Goal: Transaction & Acquisition: Book appointment/travel/reservation

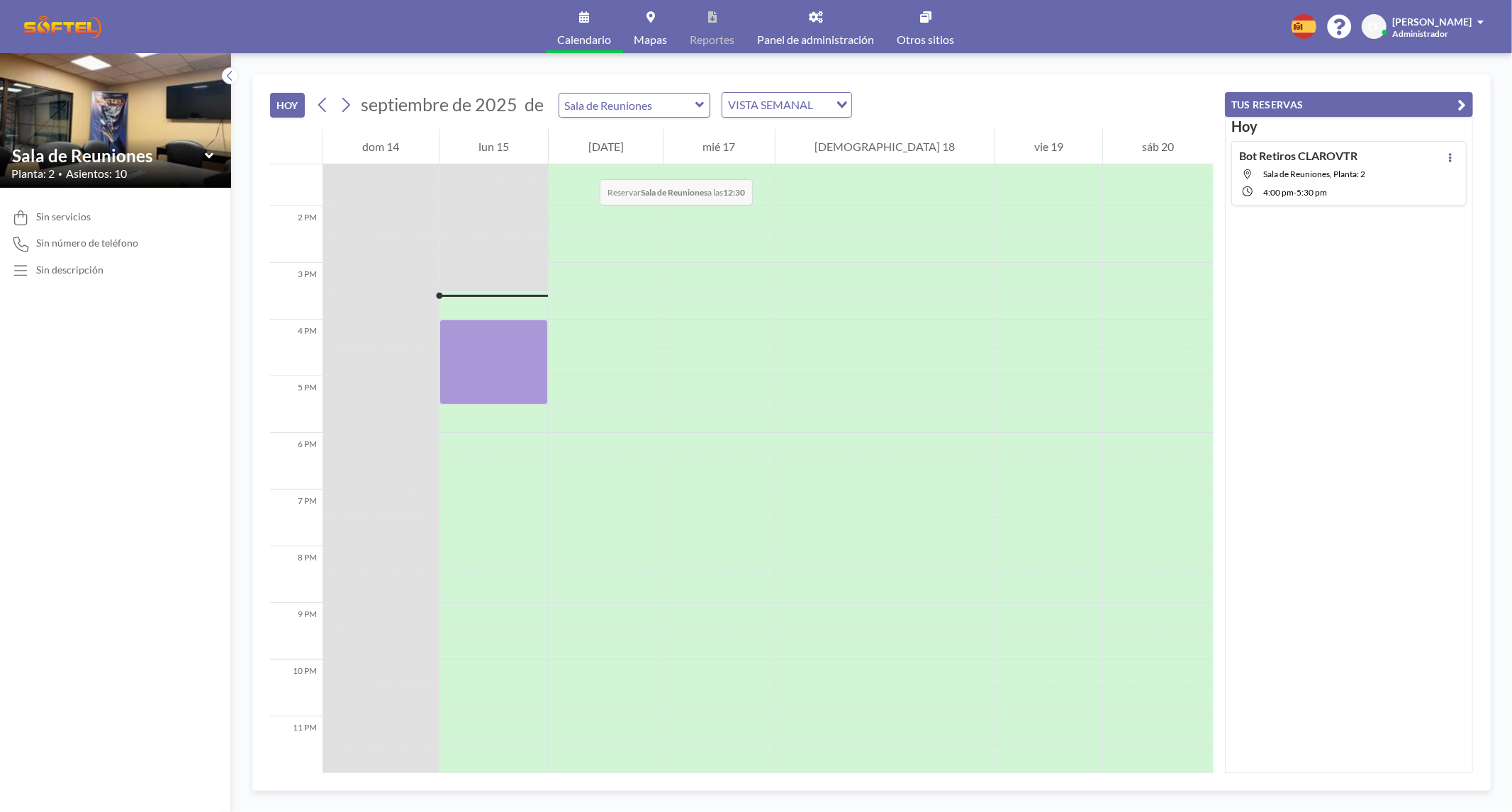
scroll to position [758, 0]
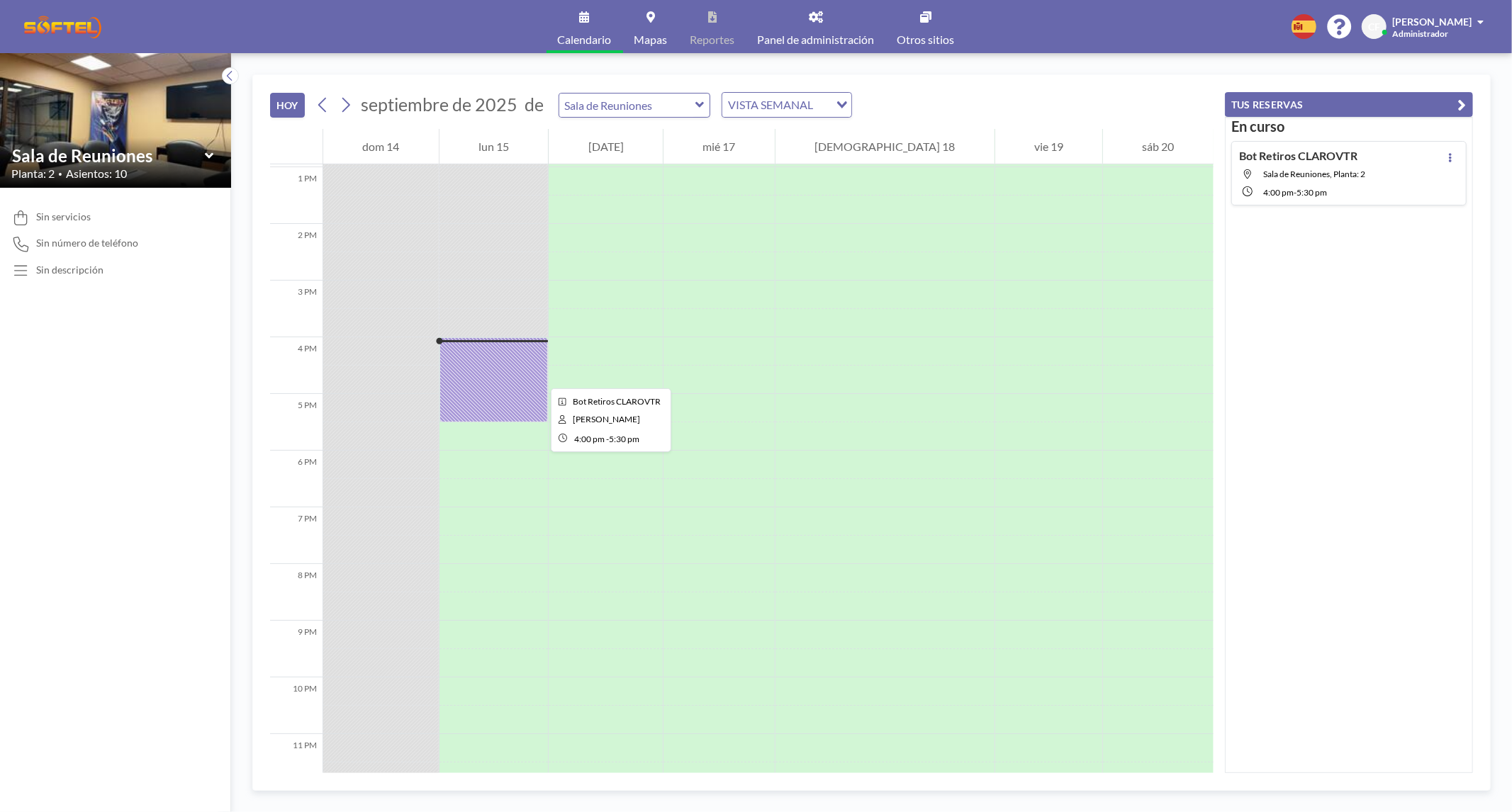
scroll to position [758, 0]
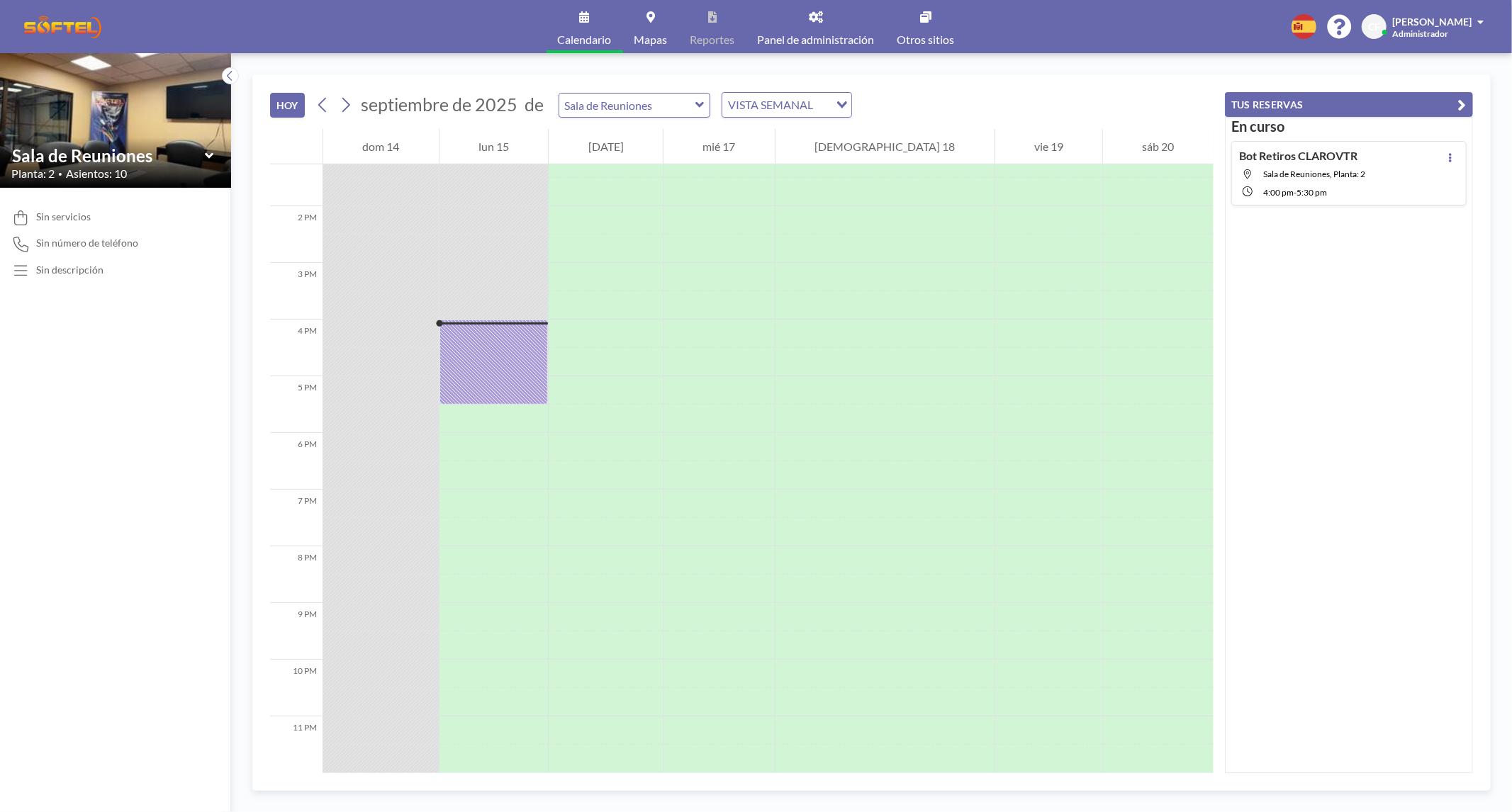
click at [1436, 95] on button "TUS RESERVAS" at bounding box center [1349, 104] width 248 height 25
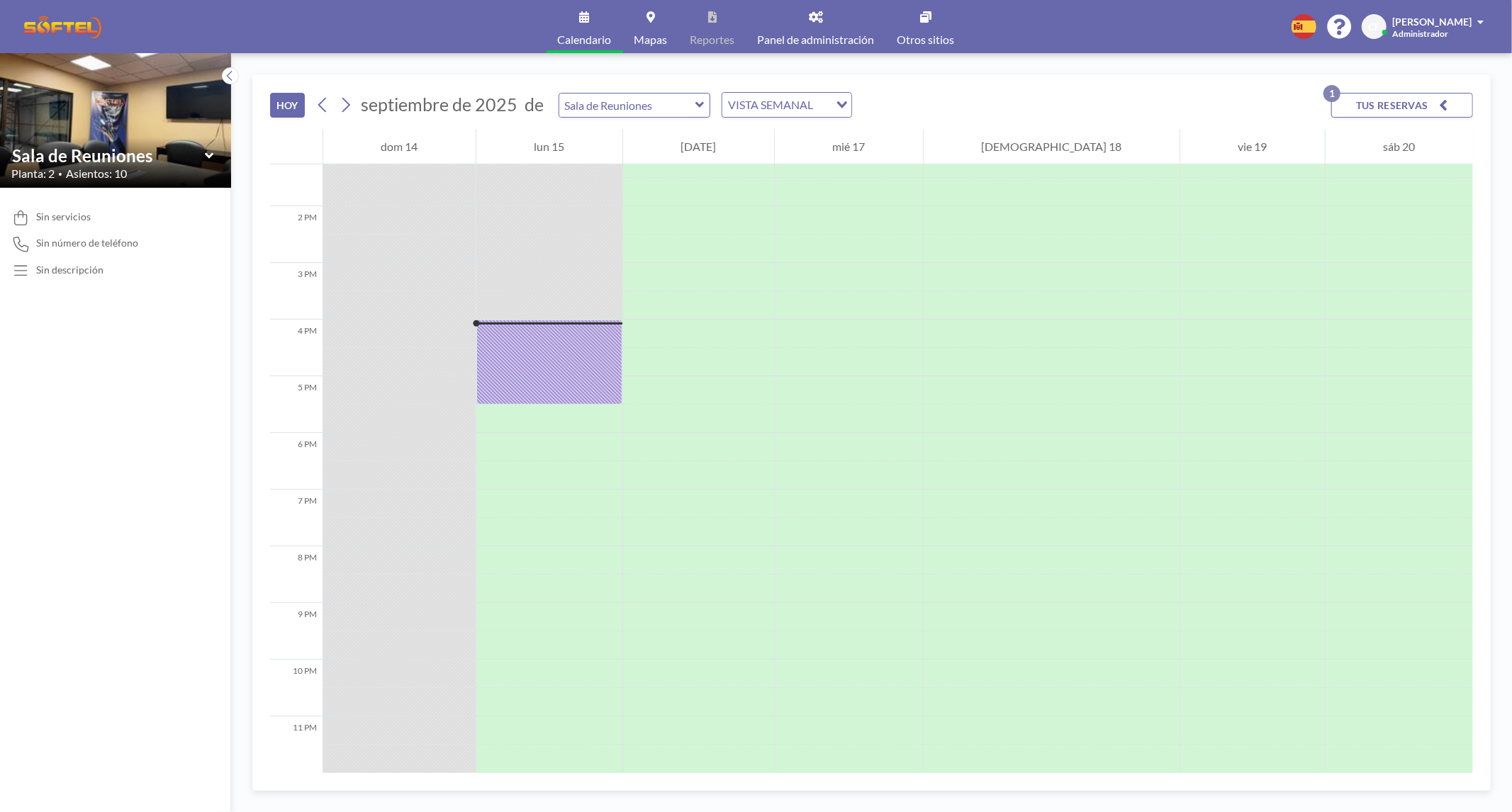
click at [1188, 64] on div "[DATE] [DATE] [PERSON_NAME] de Reuniones VISTA SEMANAL Loading... TUS RESERVAS …" at bounding box center [872, 432] width 1281 height 759
drag, startPoint x: 572, startPoint y: 368, endPoint x: 557, endPoint y: 390, distance: 26.6
click at [557, 390] on div at bounding box center [549, 362] width 146 height 85
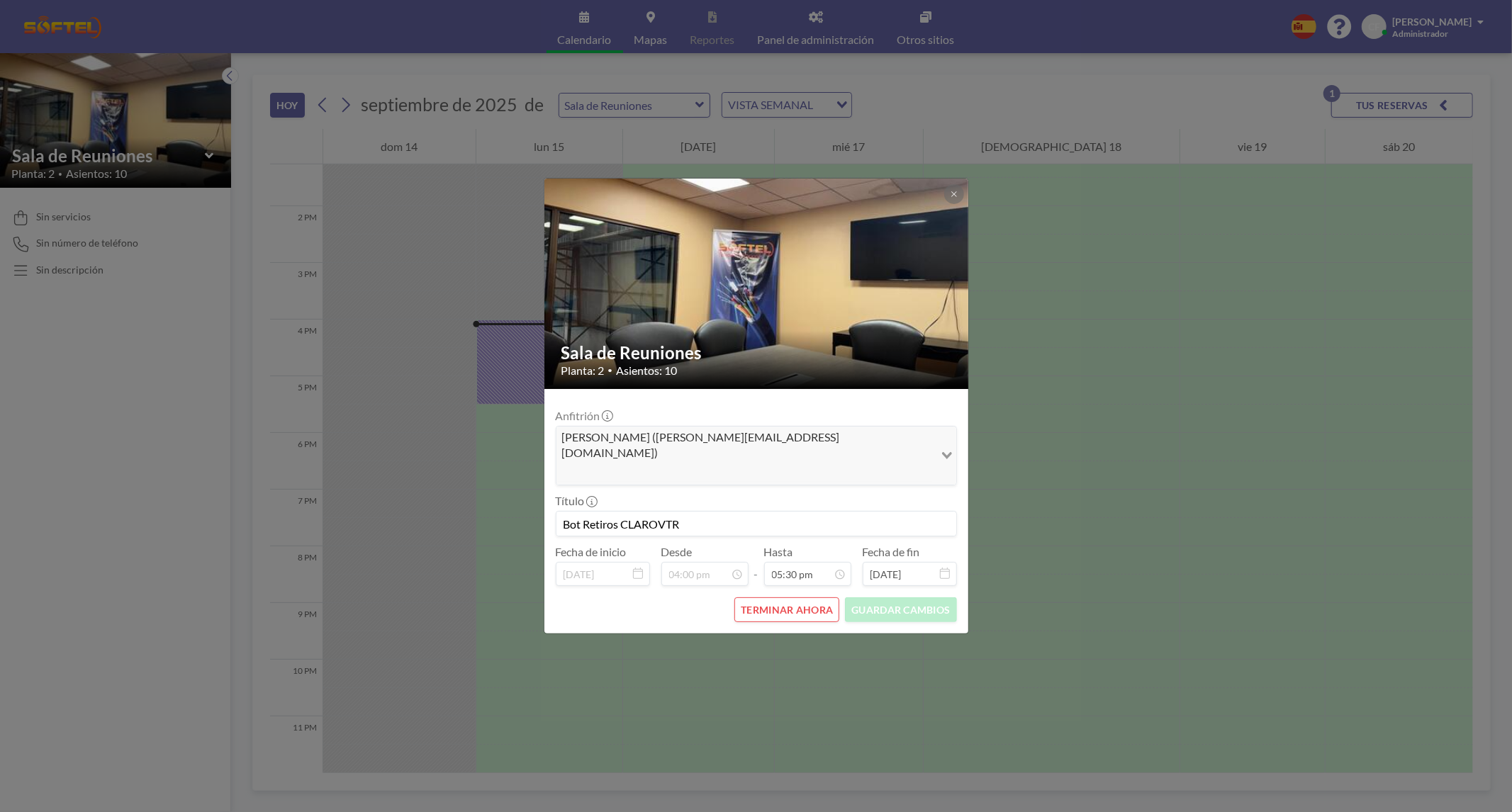
scroll to position [882, 0]
click at [783, 597] on button "TERMINAR AHORA" at bounding box center [786, 609] width 105 height 25
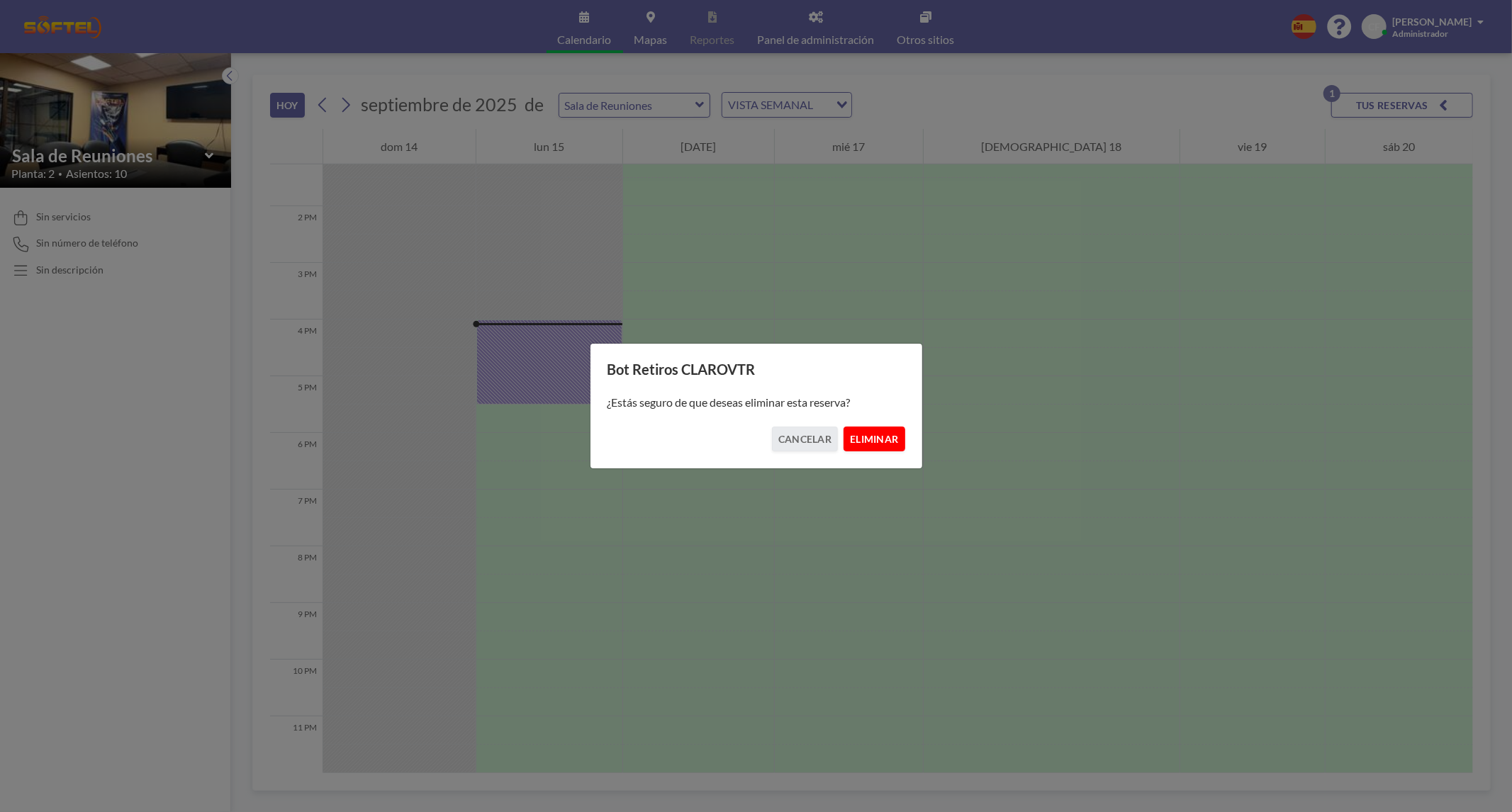
click at [881, 431] on button "ELIMINAR" at bounding box center [873, 438] width 61 height 25
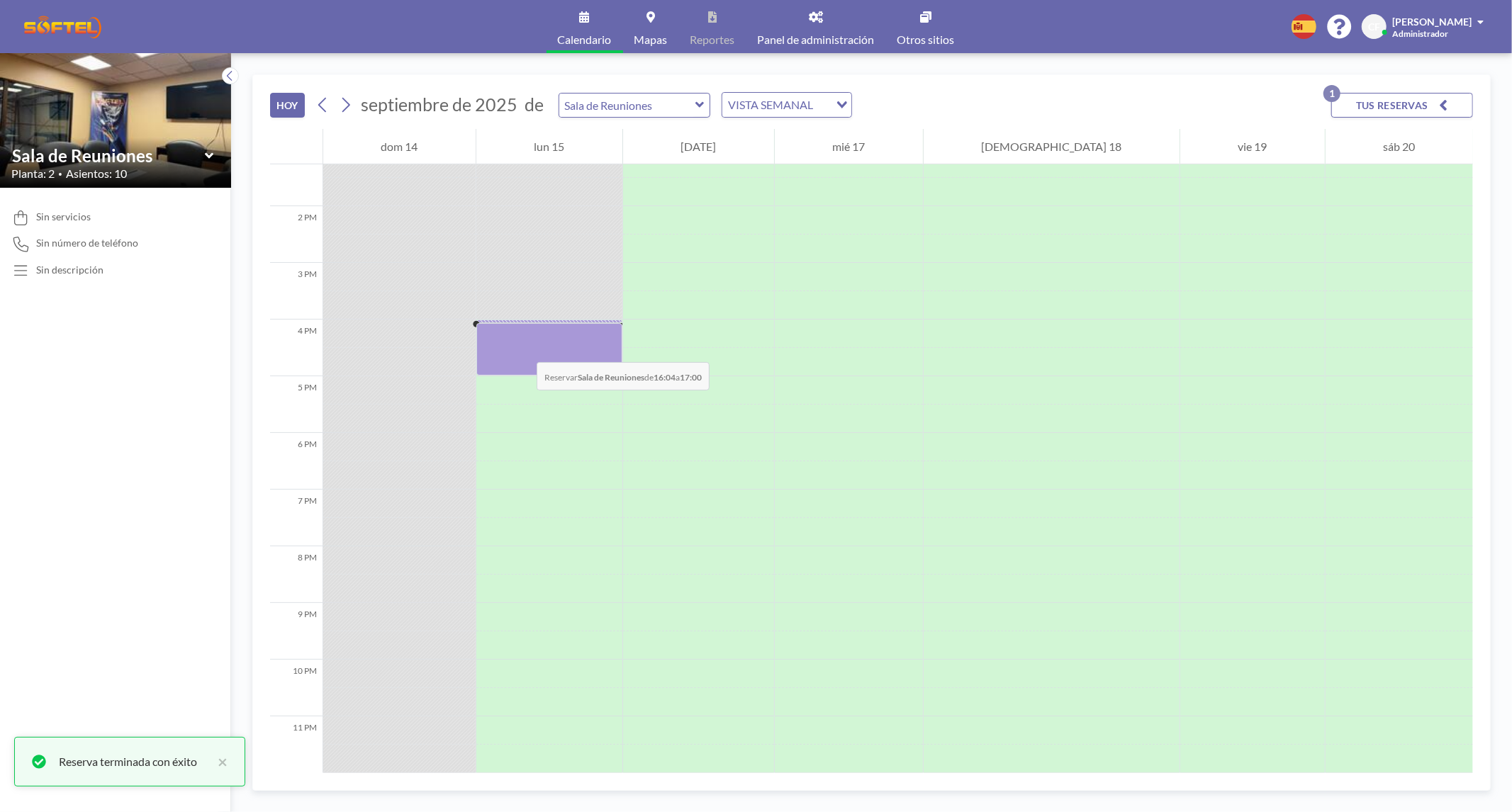
click at [522, 351] on div at bounding box center [549, 348] width 146 height 52
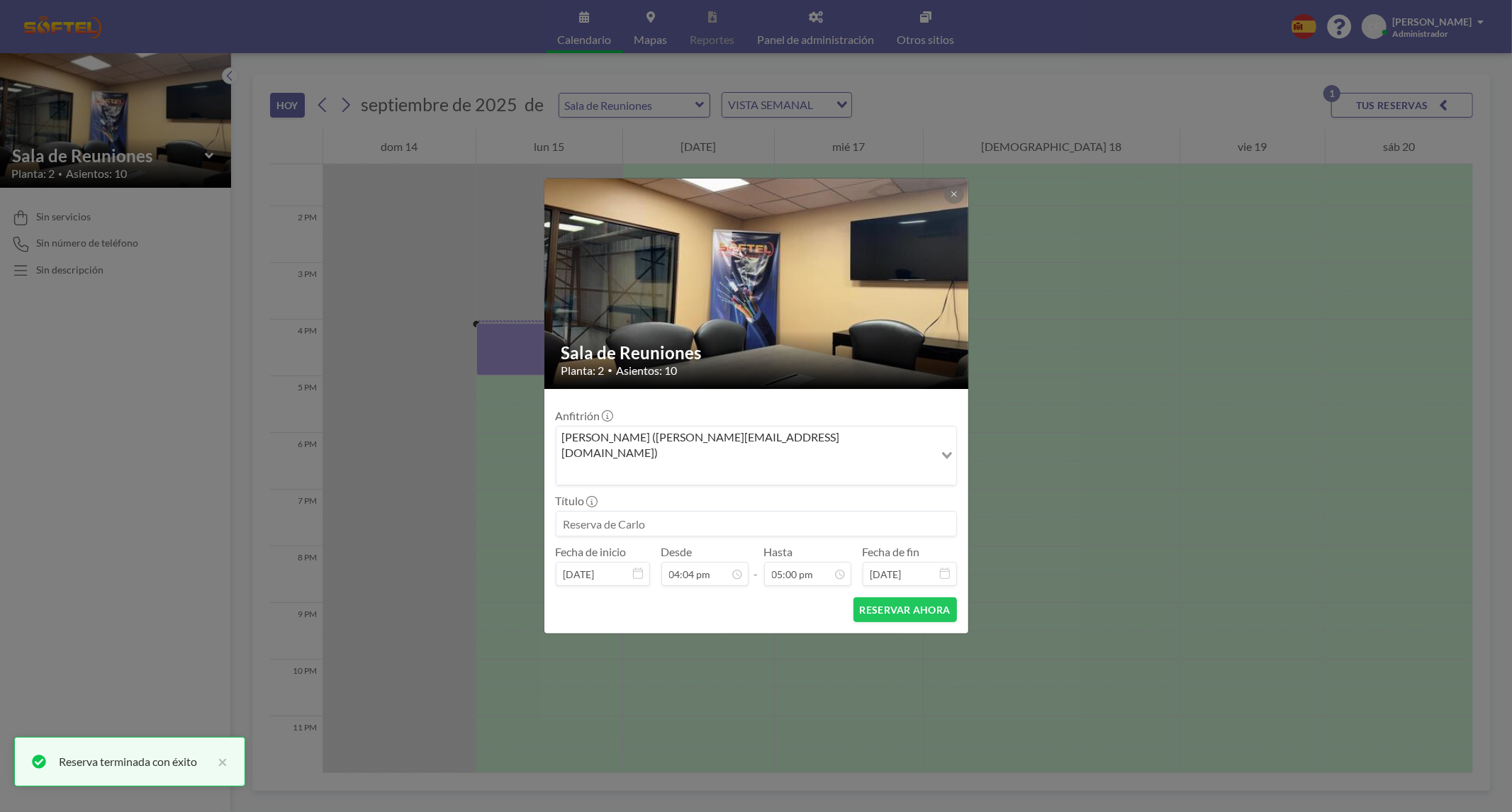
click at [673, 511] on input at bounding box center [756, 523] width 400 height 24
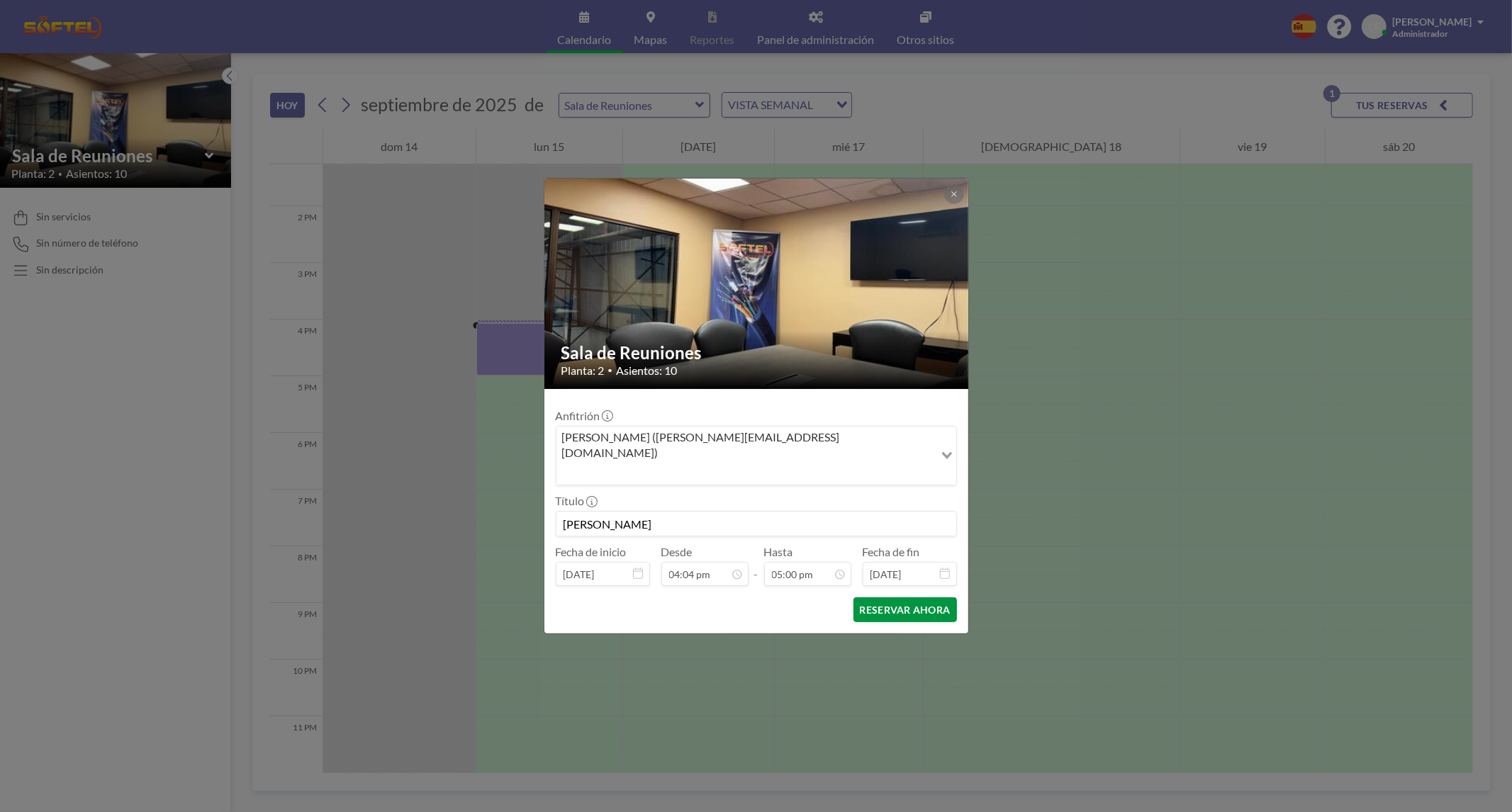
type input "Ricardo"
click at [875, 597] on button "RESERVAR AHORA" at bounding box center [905, 609] width 103 height 25
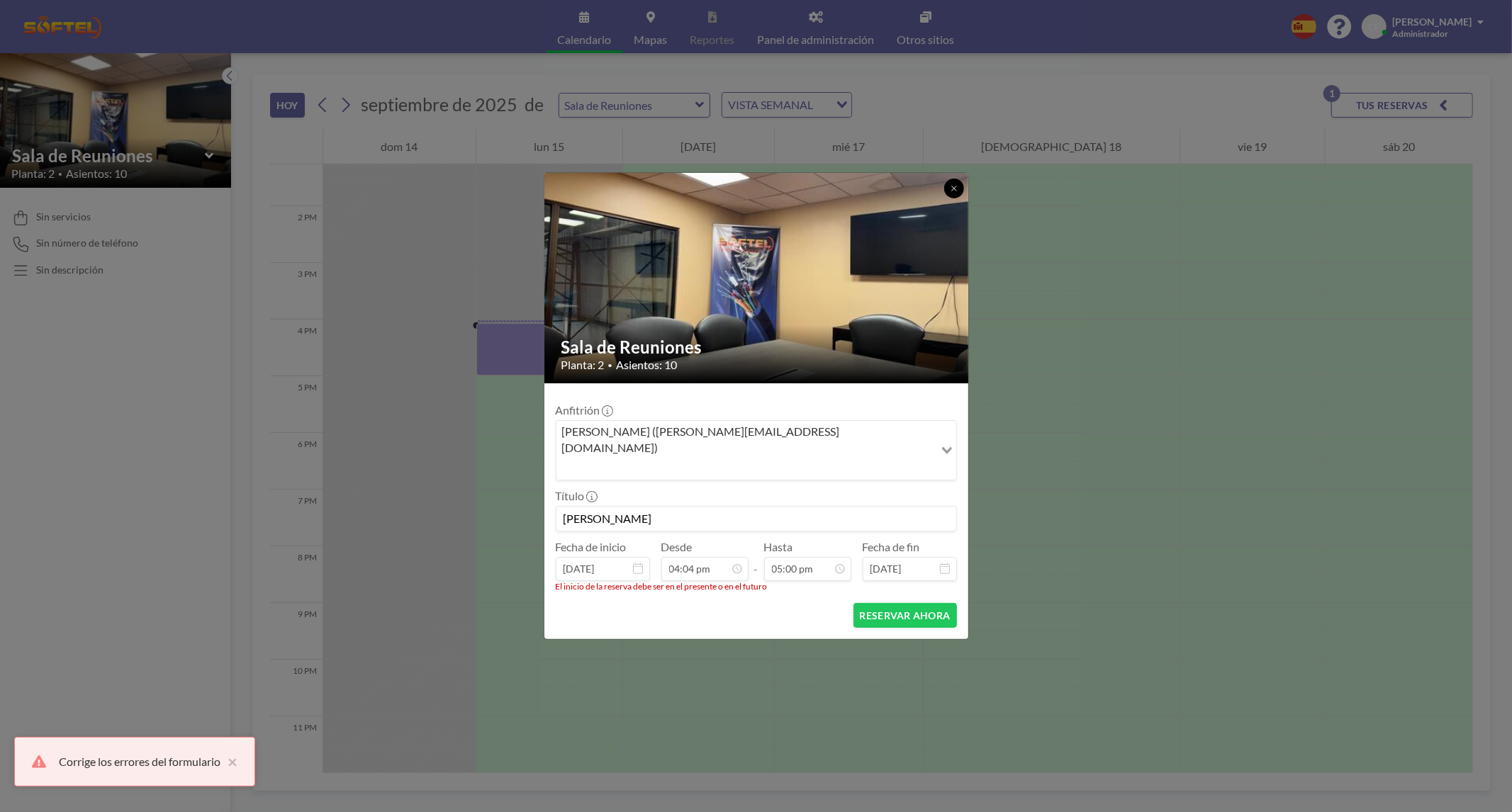
click at [955, 198] on button at bounding box center [954, 188] width 20 height 20
